Goal: Task Accomplishment & Management: Complete application form

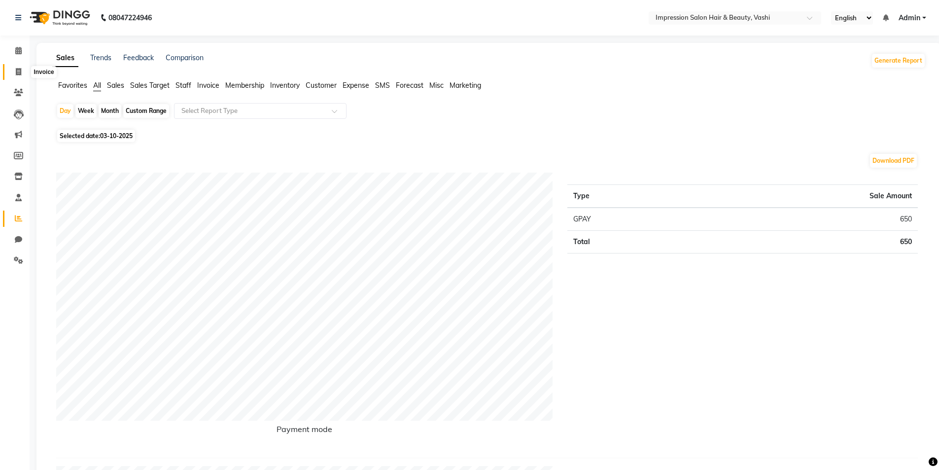
click at [26, 71] on span at bounding box center [18, 72] width 17 height 11
select select "service"
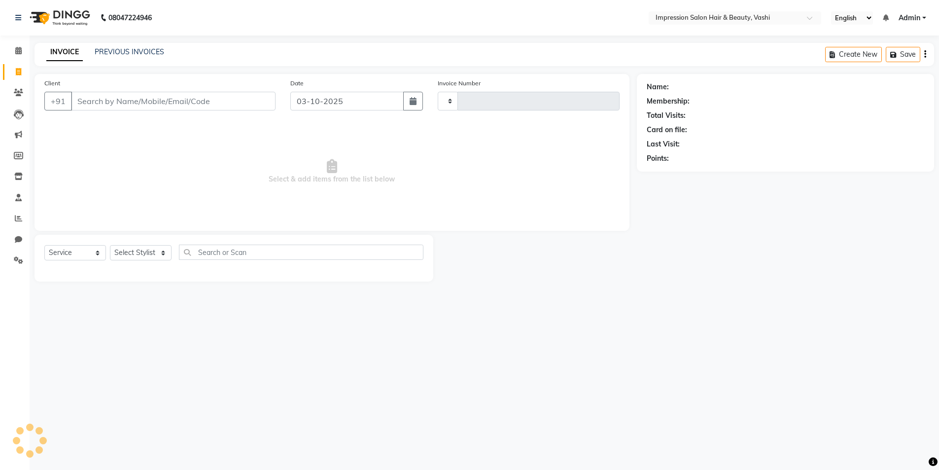
type input "1075"
select select "125"
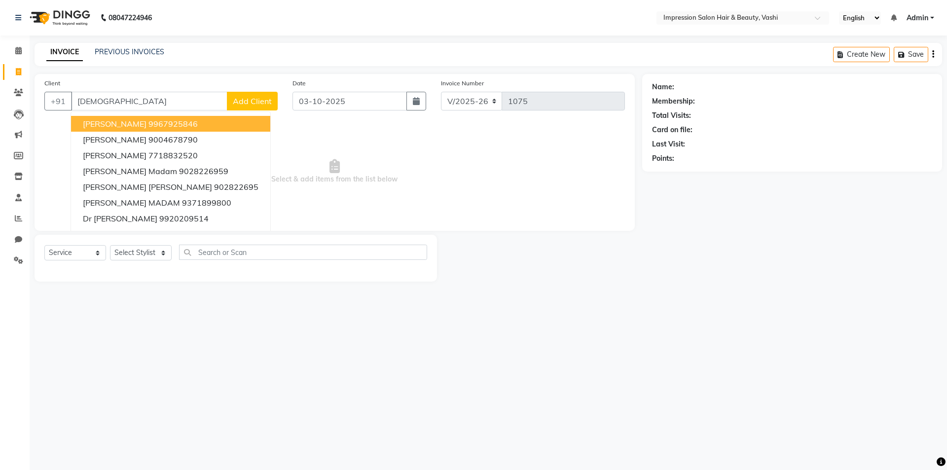
click at [182, 121] on ngb-highlight "9967925846" at bounding box center [172, 124] width 49 height 10
type input "9967925846"
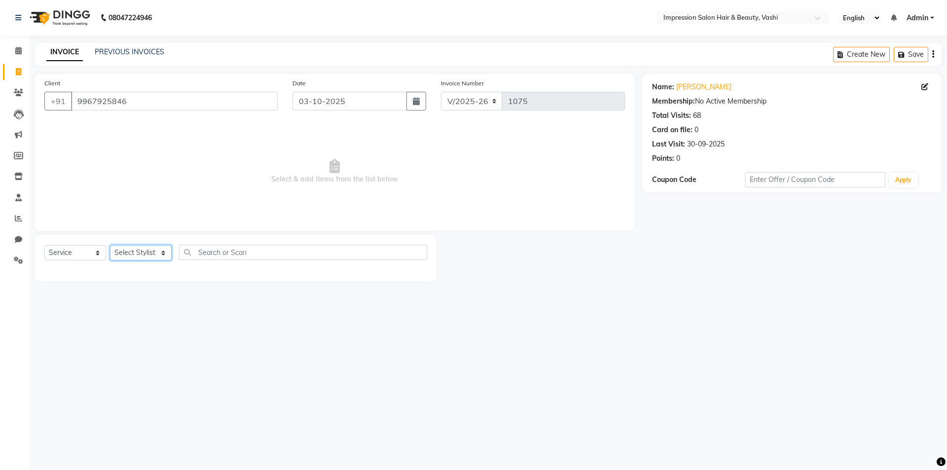
click at [143, 248] on select "Select Stylist [PERSON_NAME] [PERSON_NAME]" at bounding box center [141, 252] width 62 height 15
select select "52159"
click at [110, 245] on select "Select Stylist [PERSON_NAME] [PERSON_NAME]" at bounding box center [141, 252] width 62 height 15
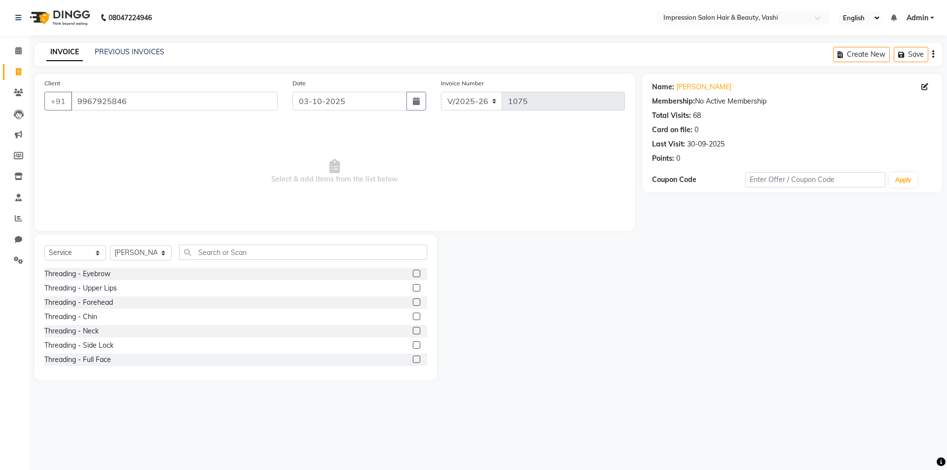
click at [235, 241] on div "Select Service Product Membership Package Voucher Prepaid Gift Card Select Styl…" at bounding box center [236, 307] width 402 height 145
click at [227, 248] on input "text" at bounding box center [303, 252] width 248 height 15
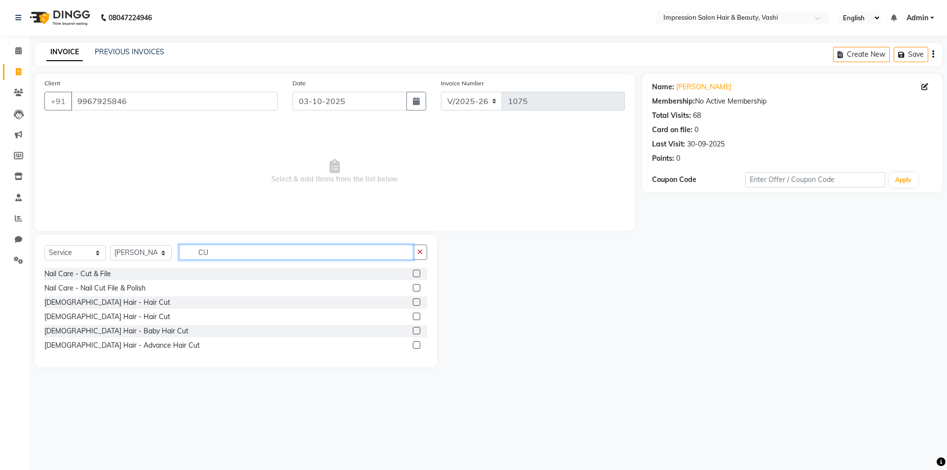
type input "C"
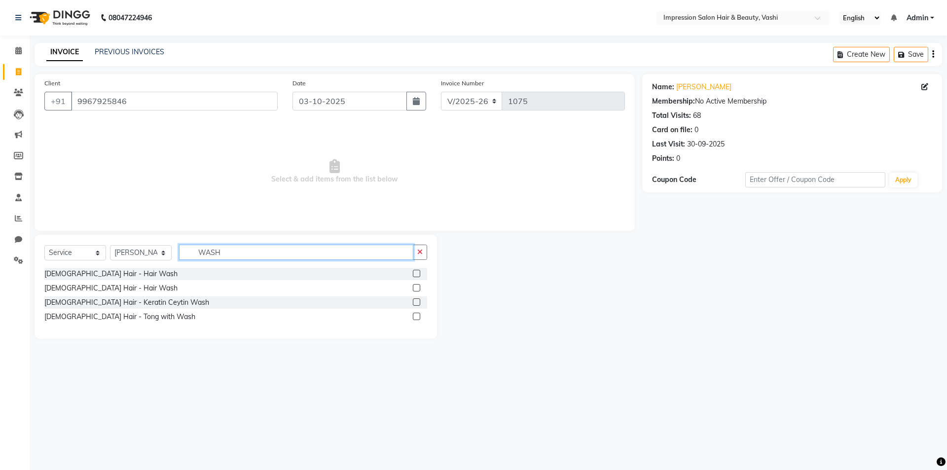
type input "WASH"
drag, startPoint x: 416, startPoint y: 286, endPoint x: 378, endPoint y: 294, distance: 38.2
click at [415, 286] on label at bounding box center [416, 287] width 7 height 7
click at [415, 286] on input "checkbox" at bounding box center [416, 288] width 6 height 6
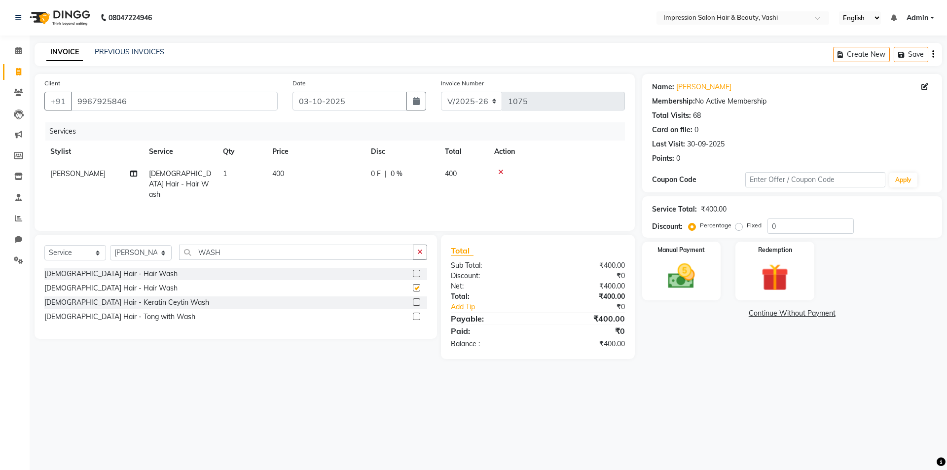
checkbox input "false"
click at [253, 249] on input "WASH" at bounding box center [296, 252] width 234 height 15
type input "W"
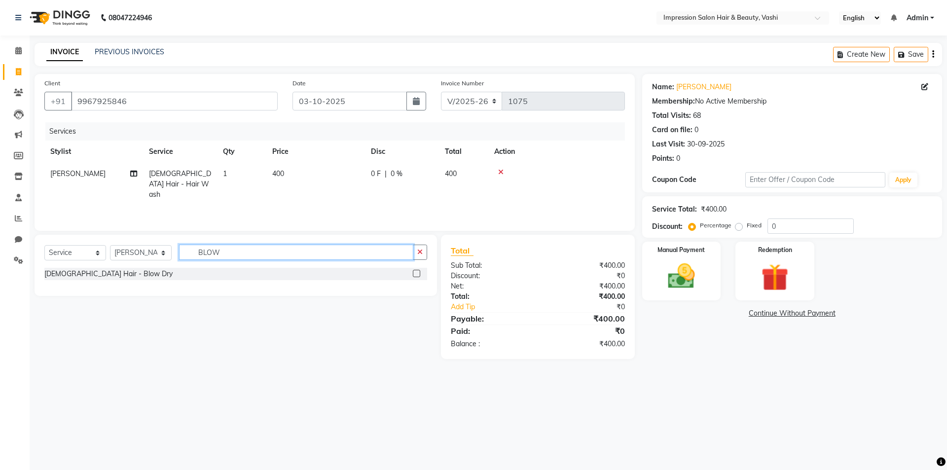
type input "BLOW"
click at [414, 274] on label at bounding box center [416, 273] width 7 height 7
click at [414, 274] on input "checkbox" at bounding box center [416, 274] width 6 height 6
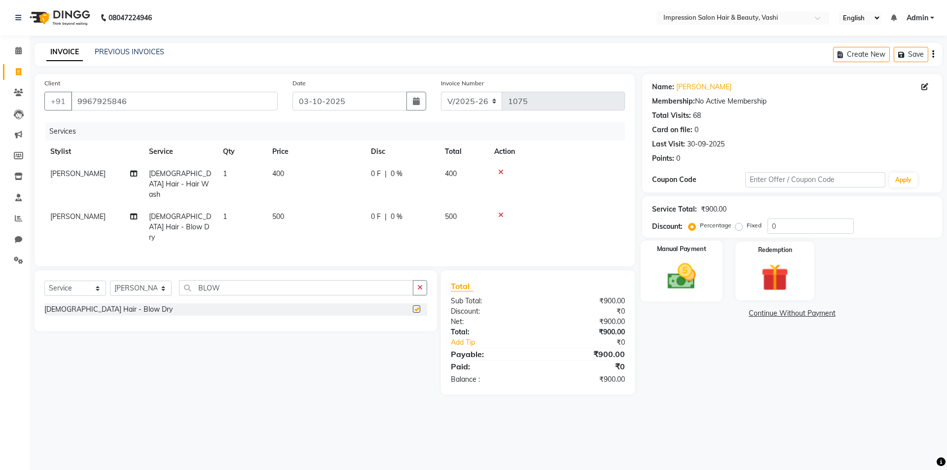
checkbox input "false"
click at [708, 286] on div "Manual Payment" at bounding box center [681, 271] width 82 height 61
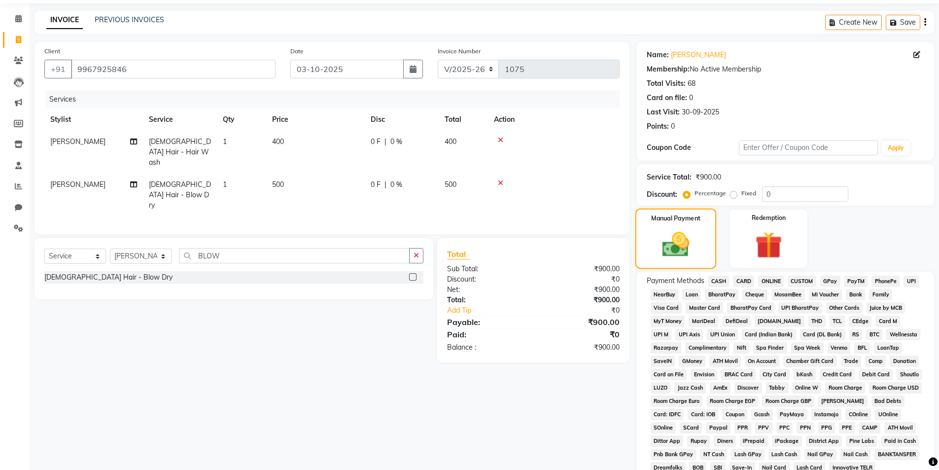
scroll to position [49, 0]
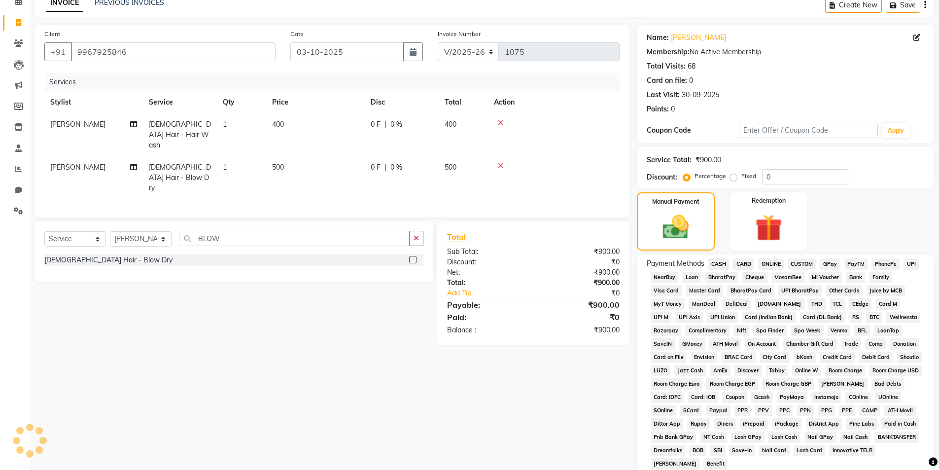
click at [827, 264] on span "GPay" at bounding box center [830, 263] width 20 height 11
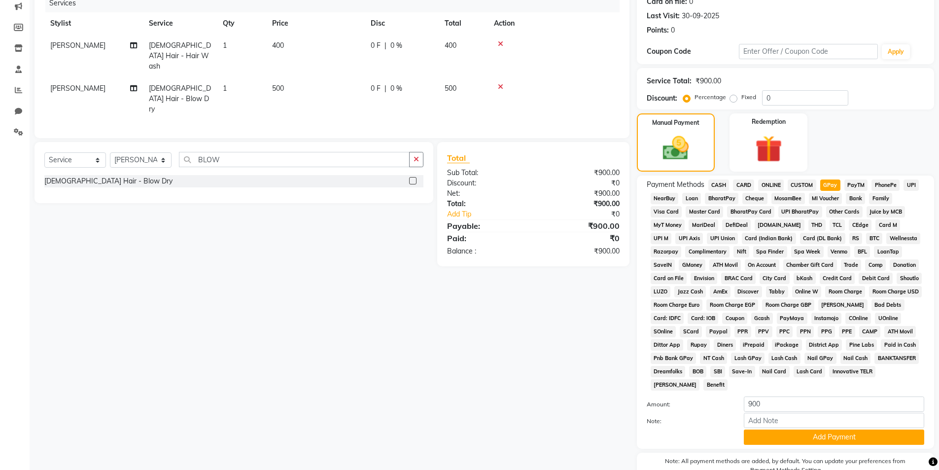
scroll to position [179, 0]
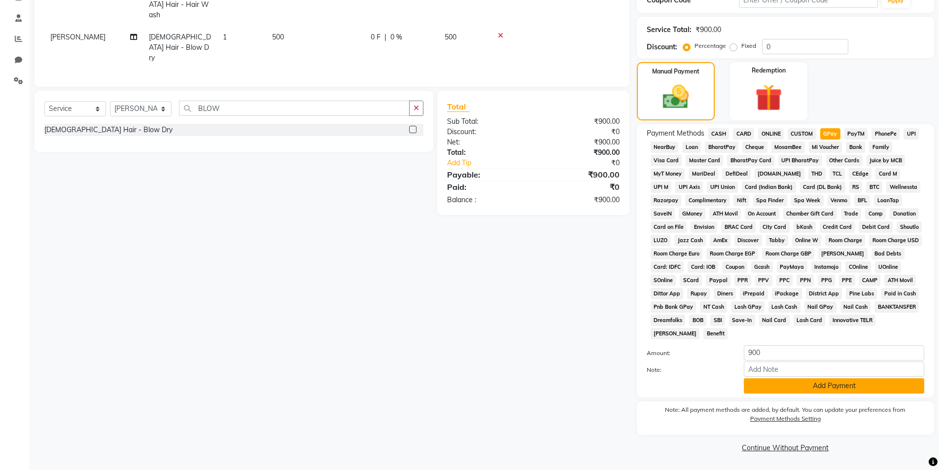
click at [817, 384] on button "Add Payment" at bounding box center [834, 385] width 180 height 15
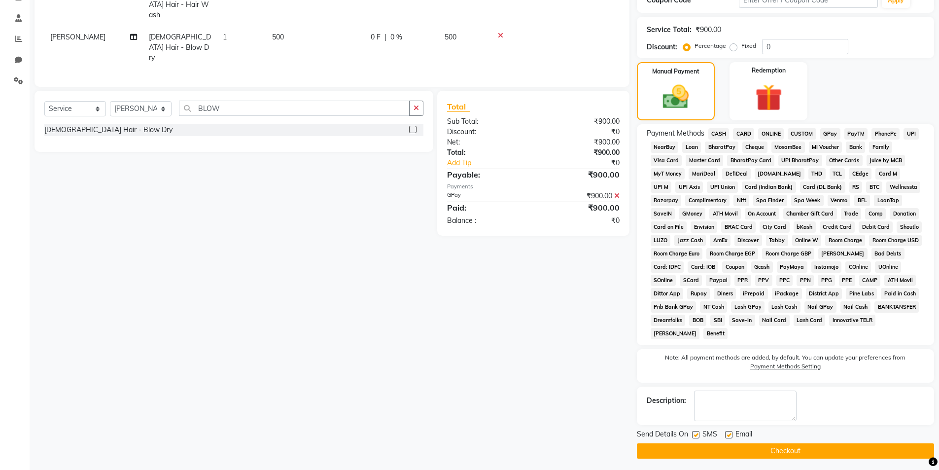
scroll to position [183, 0]
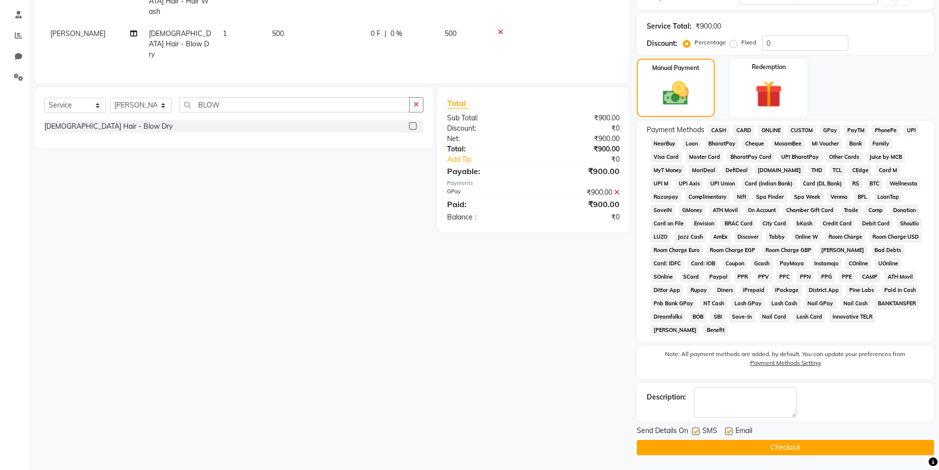
click at [747, 446] on button "Checkout" at bounding box center [785, 447] width 297 height 15
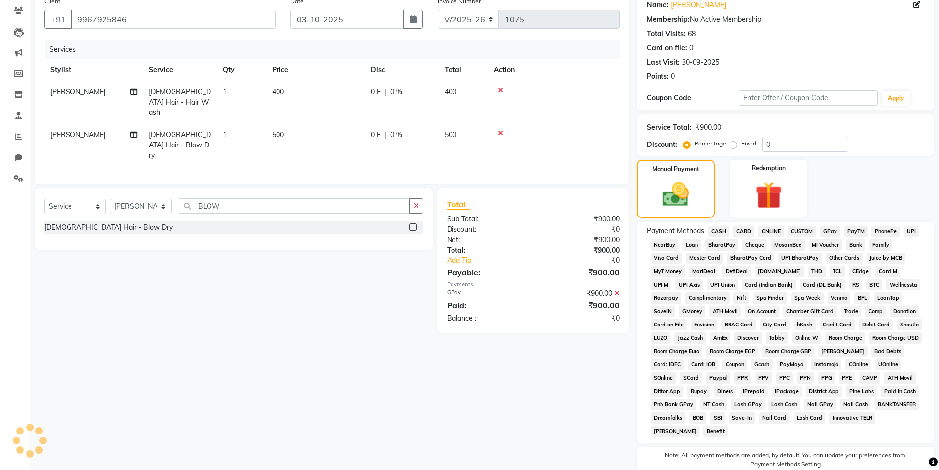
scroll to position [35, 0]
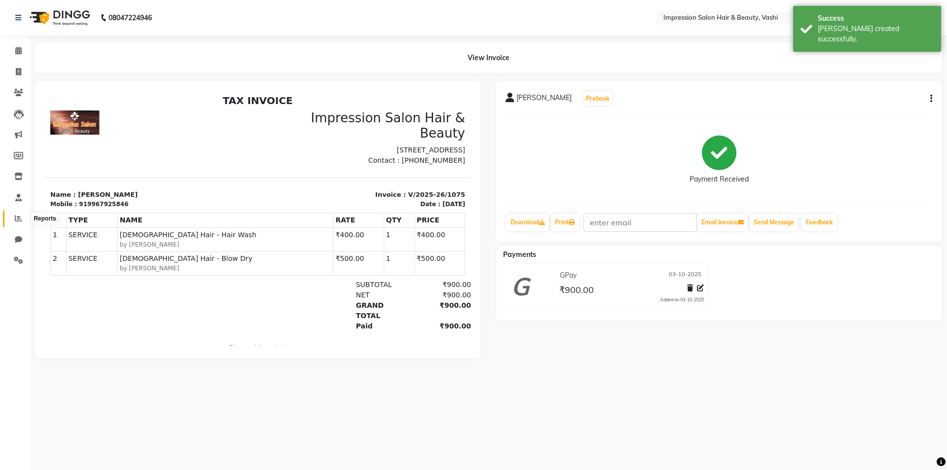
click at [14, 218] on span at bounding box center [18, 218] width 17 height 11
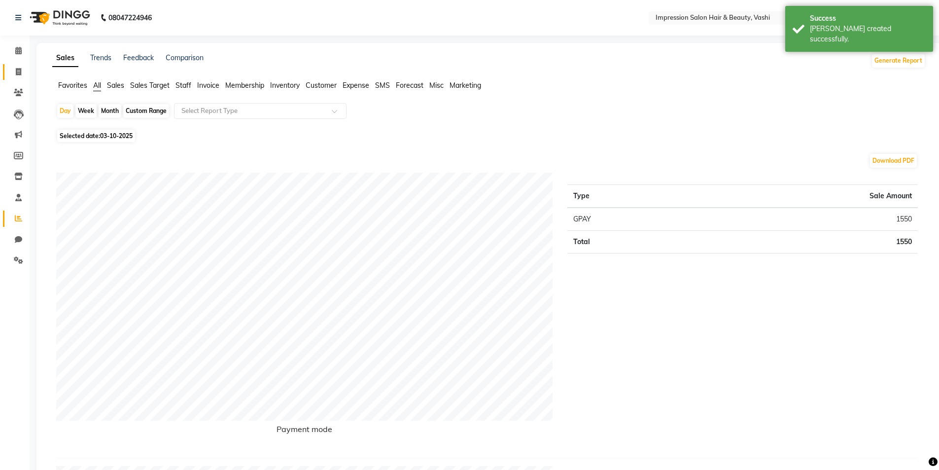
click at [13, 69] on span at bounding box center [18, 72] width 17 height 11
select select "service"
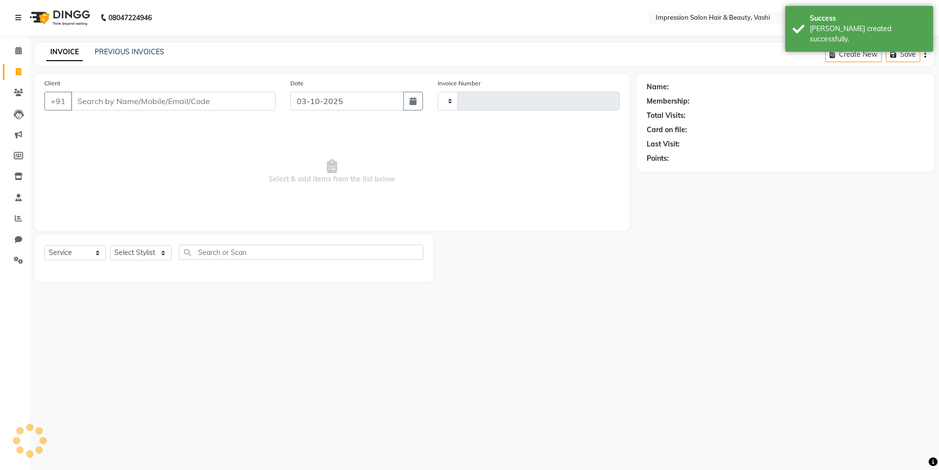
type input "1076"
select select "125"
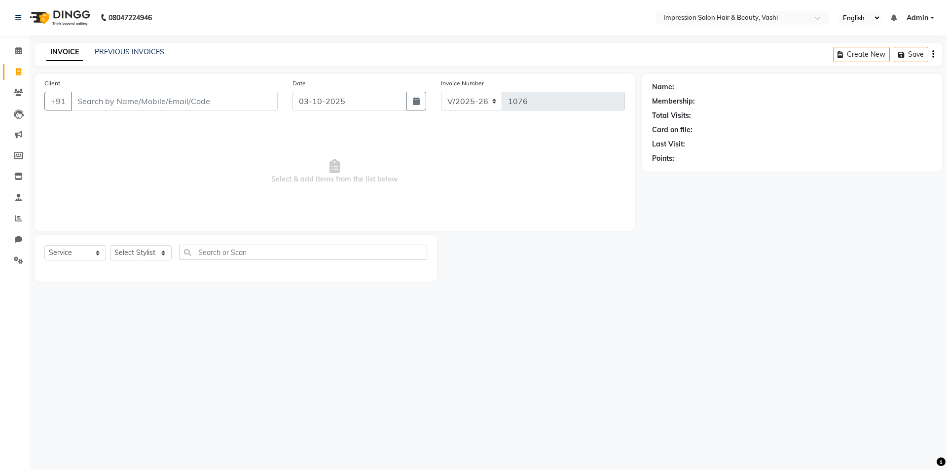
type input "O"
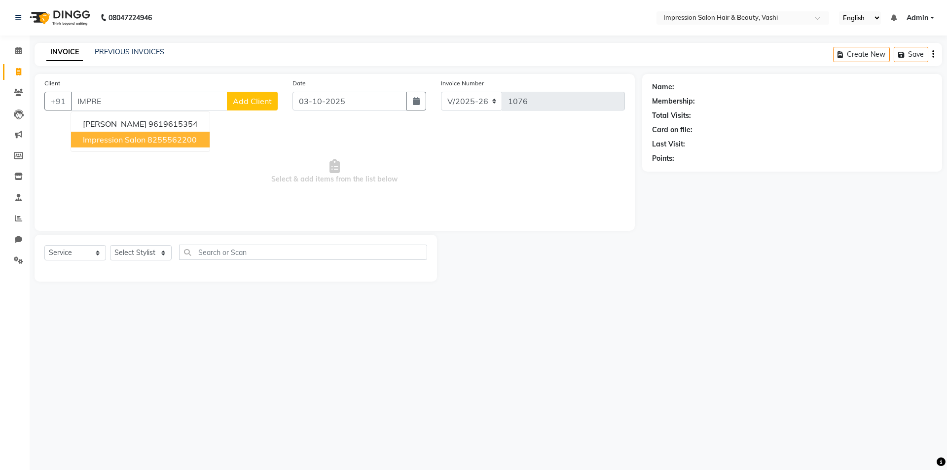
click at [180, 136] on ngb-highlight "8255562200" at bounding box center [171, 140] width 49 height 10
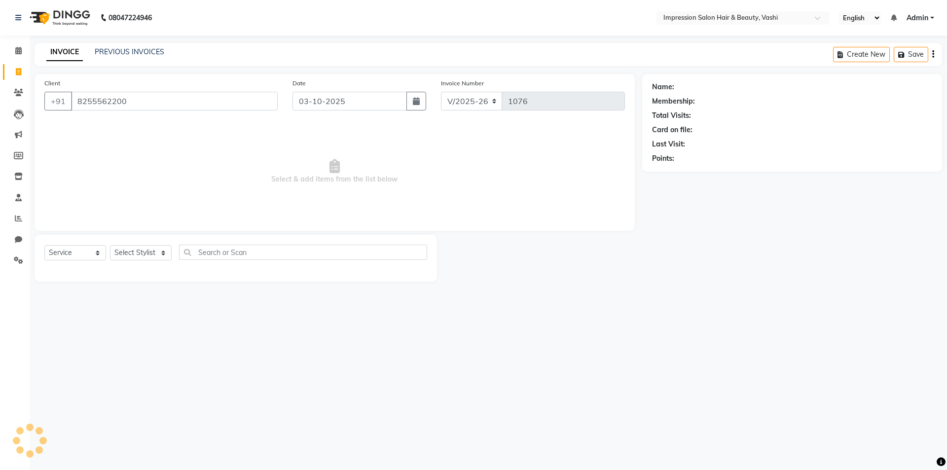
type input "8255562200"
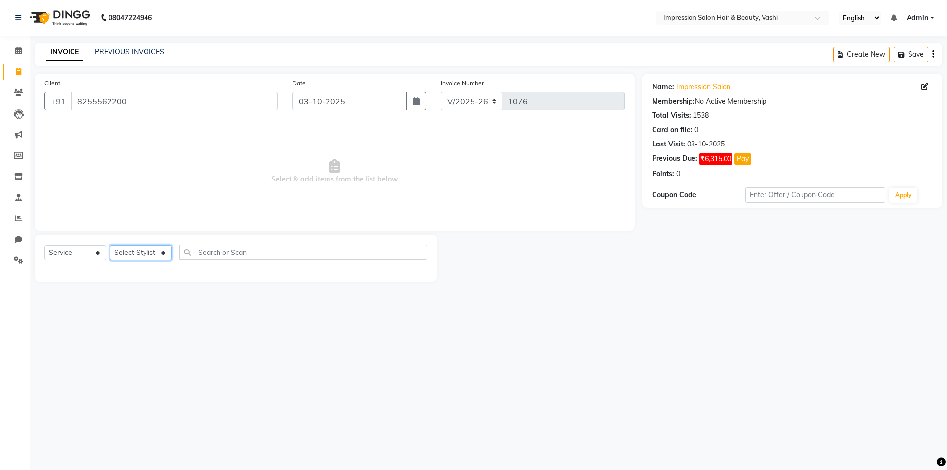
drag, startPoint x: 139, startPoint y: 249, endPoint x: 142, endPoint y: 257, distance: 8.4
click at [138, 249] on select "Select Stylist [PERSON_NAME] [PERSON_NAME]" at bounding box center [141, 252] width 62 height 15
select select "80765"
click at [110, 245] on select "Select Stylist [PERSON_NAME] [PERSON_NAME]" at bounding box center [141, 252] width 62 height 15
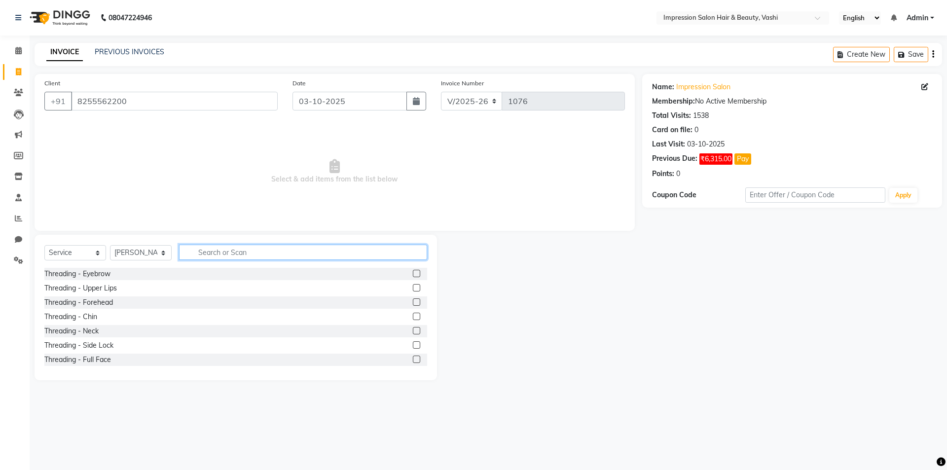
click at [231, 252] on input "text" at bounding box center [303, 252] width 248 height 15
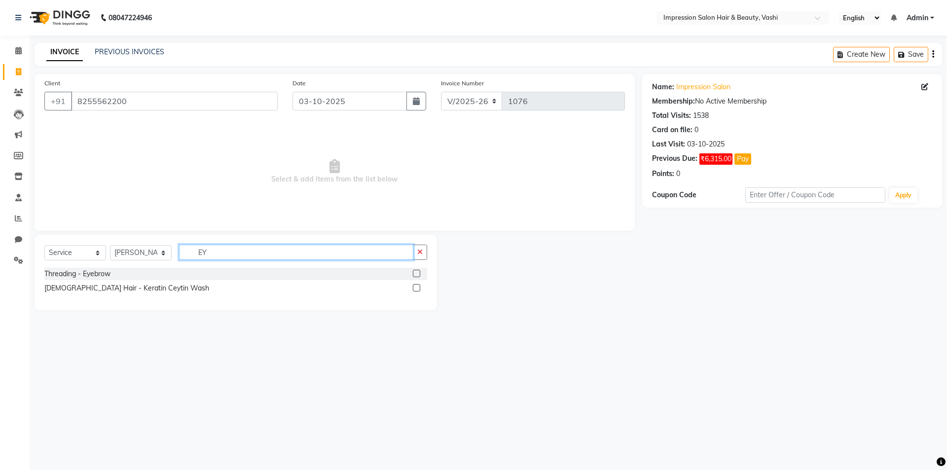
type input "EY"
click at [416, 274] on label at bounding box center [416, 273] width 7 height 7
click at [416, 274] on input "checkbox" at bounding box center [416, 274] width 6 height 6
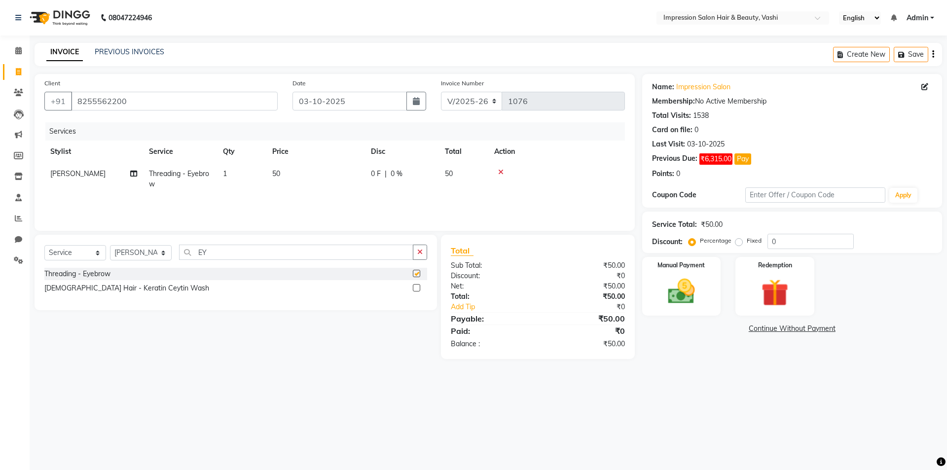
checkbox input "false"
click at [391, 251] on input "EY" at bounding box center [296, 252] width 234 height 15
type input "E"
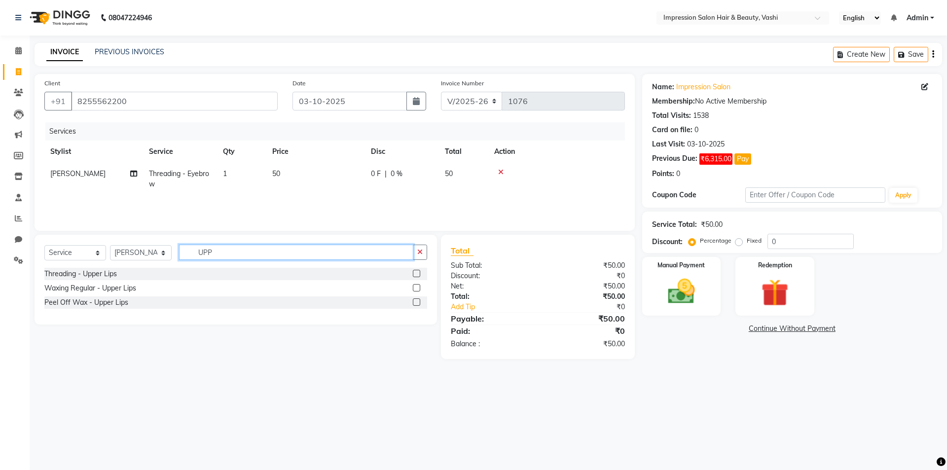
type input "UPP"
click at [414, 288] on label at bounding box center [416, 287] width 7 height 7
click at [414, 288] on input "checkbox" at bounding box center [416, 288] width 6 height 6
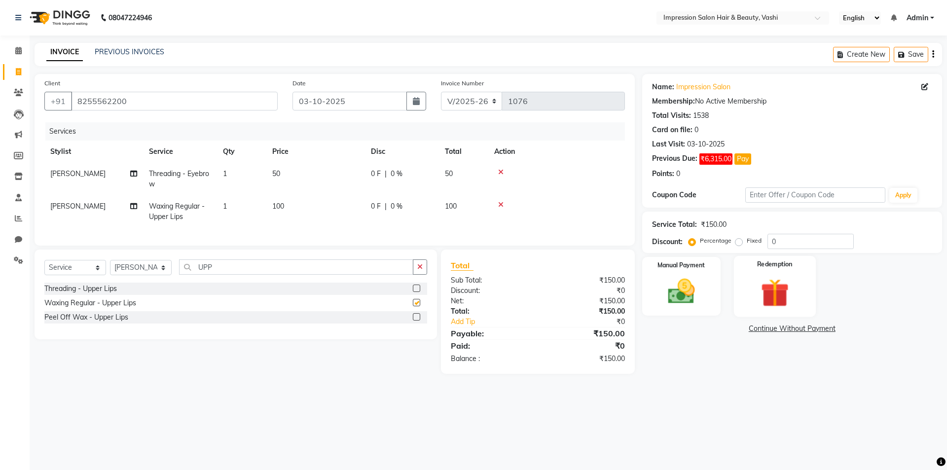
checkbox input "false"
click at [707, 265] on div "Manual Payment" at bounding box center [681, 286] width 82 height 61
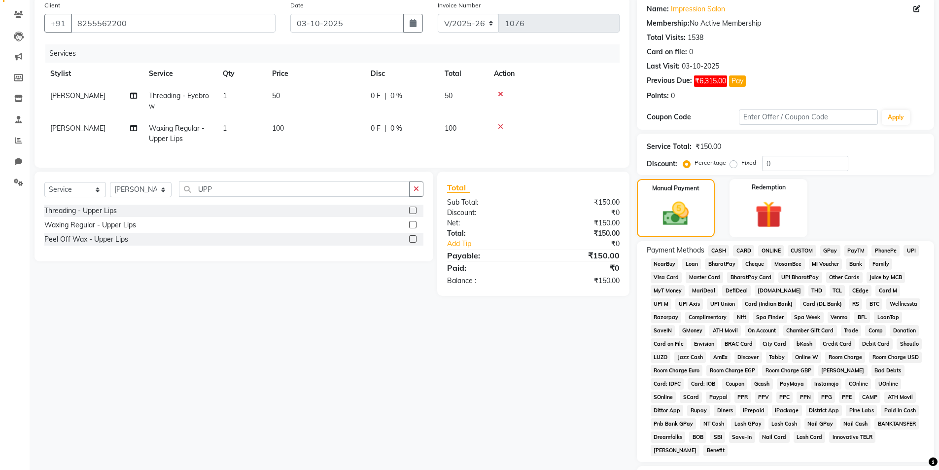
scroll to position [99, 0]
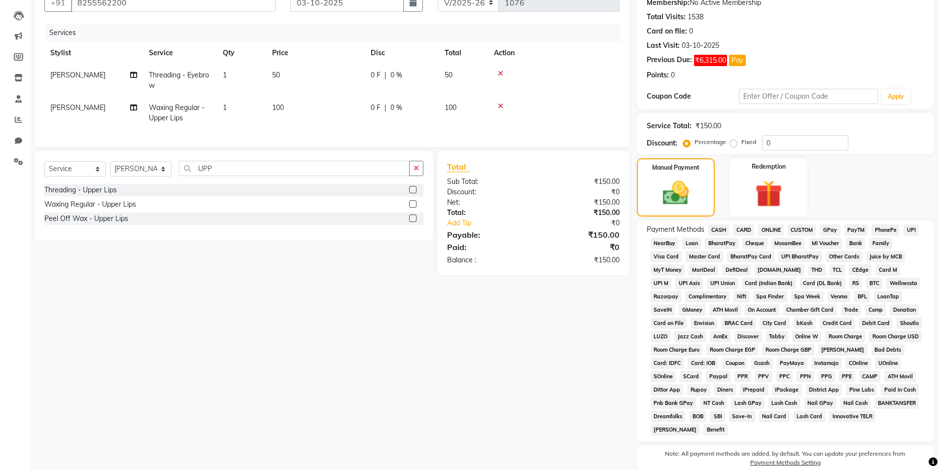
click at [825, 231] on span "GPay" at bounding box center [830, 229] width 20 height 11
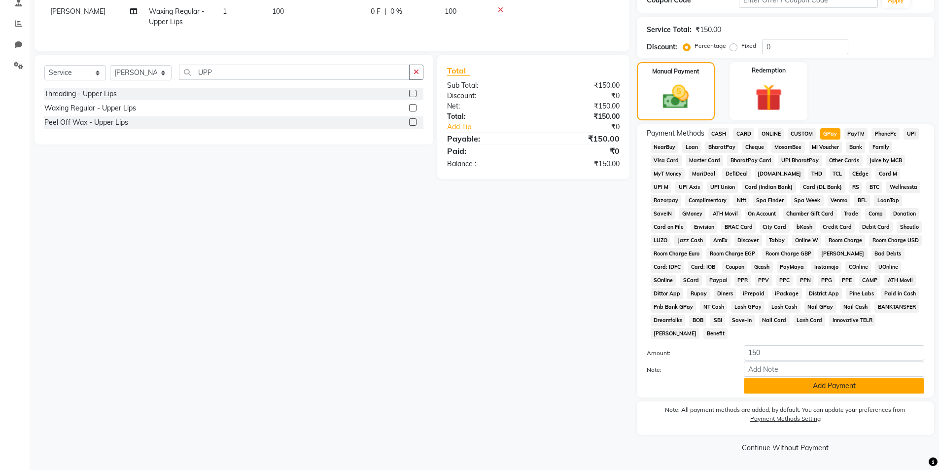
click at [809, 381] on button "Add Payment" at bounding box center [834, 385] width 180 height 15
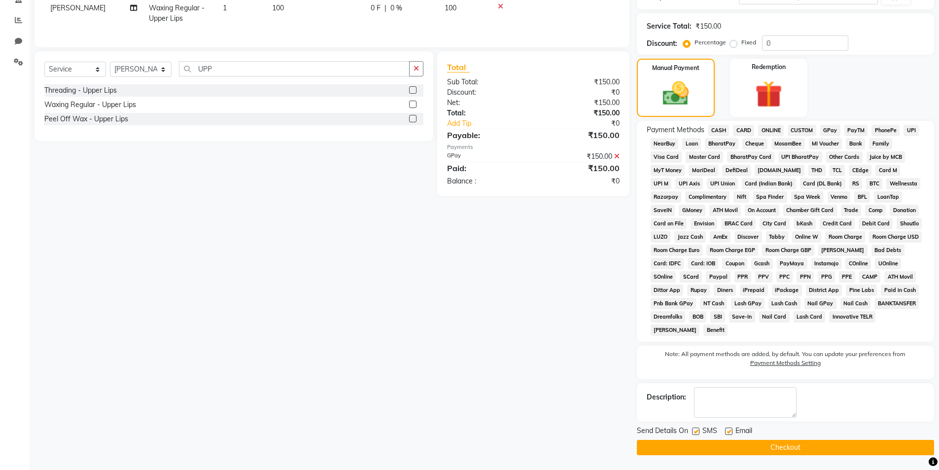
click at [771, 444] on button "Checkout" at bounding box center [785, 447] width 297 height 15
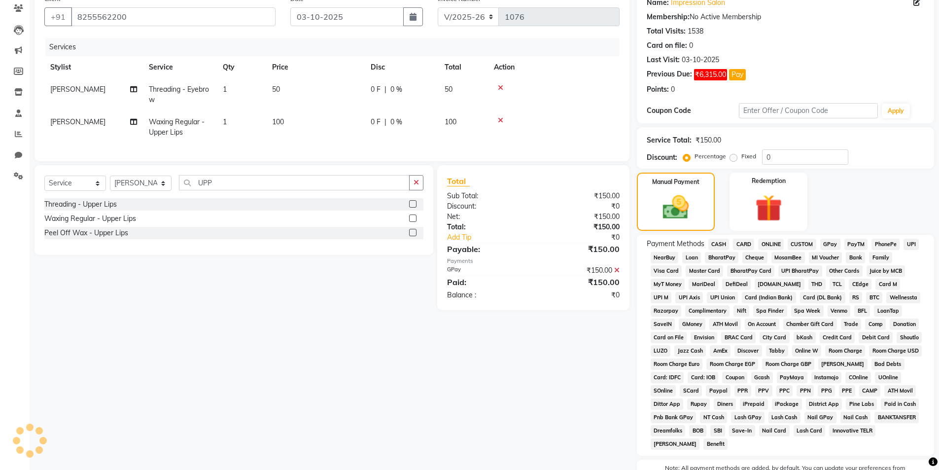
scroll to position [50, 0]
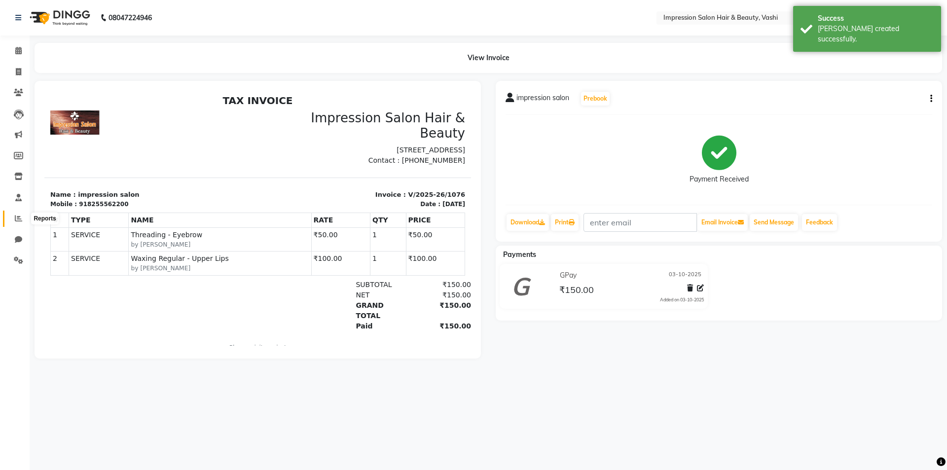
click at [13, 218] on span at bounding box center [18, 218] width 17 height 11
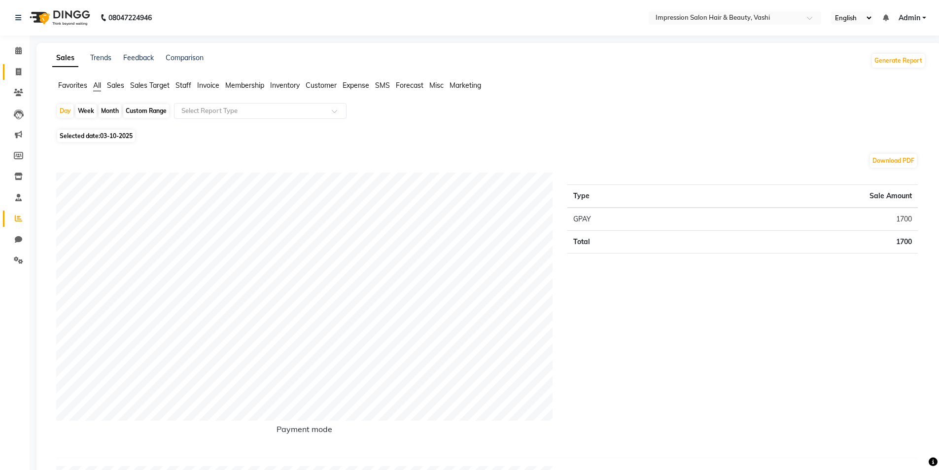
click at [15, 79] on link "Invoice" at bounding box center [15, 72] width 24 height 16
select select "125"
select select "service"
